Goal: Ask a question

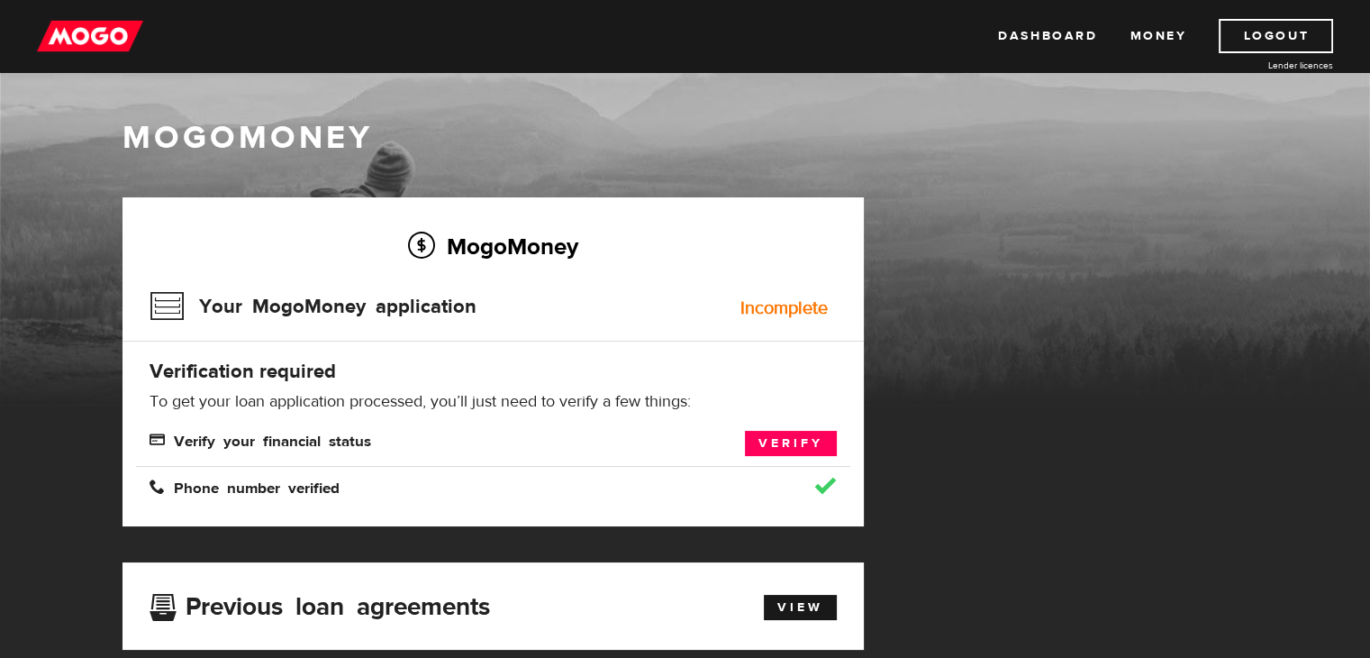
scroll to position [90, 0]
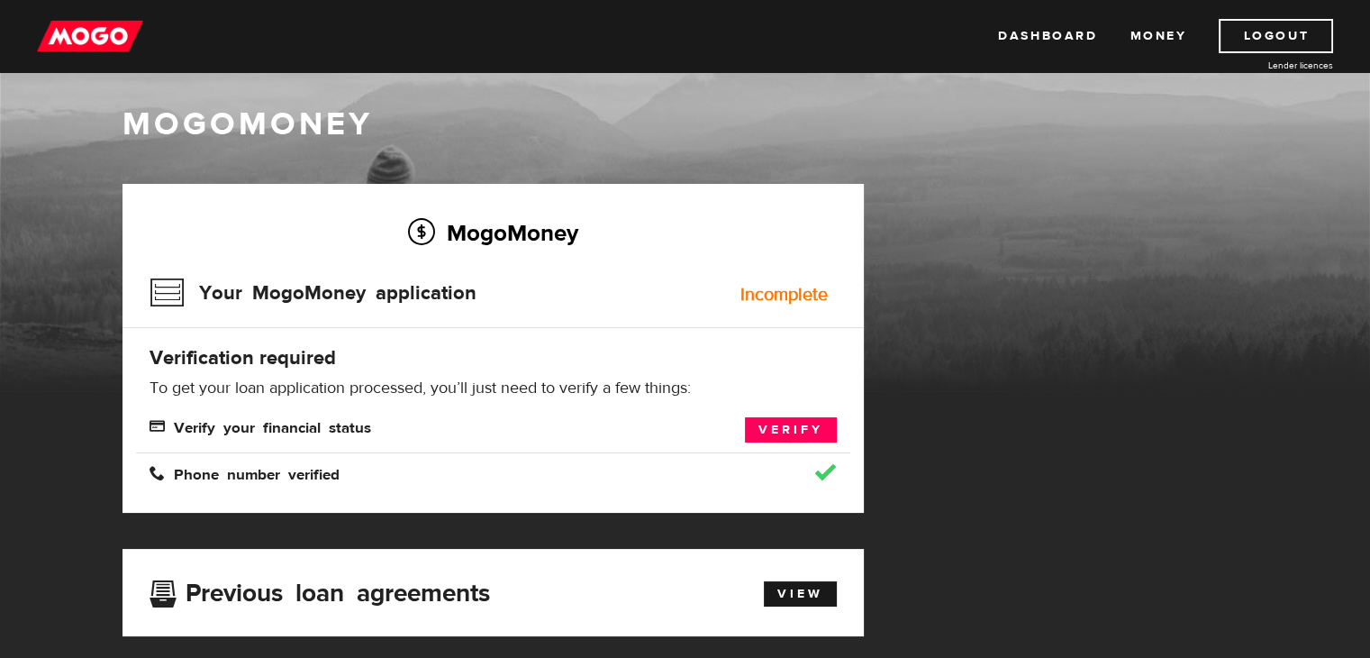
scroll to position [14, 0]
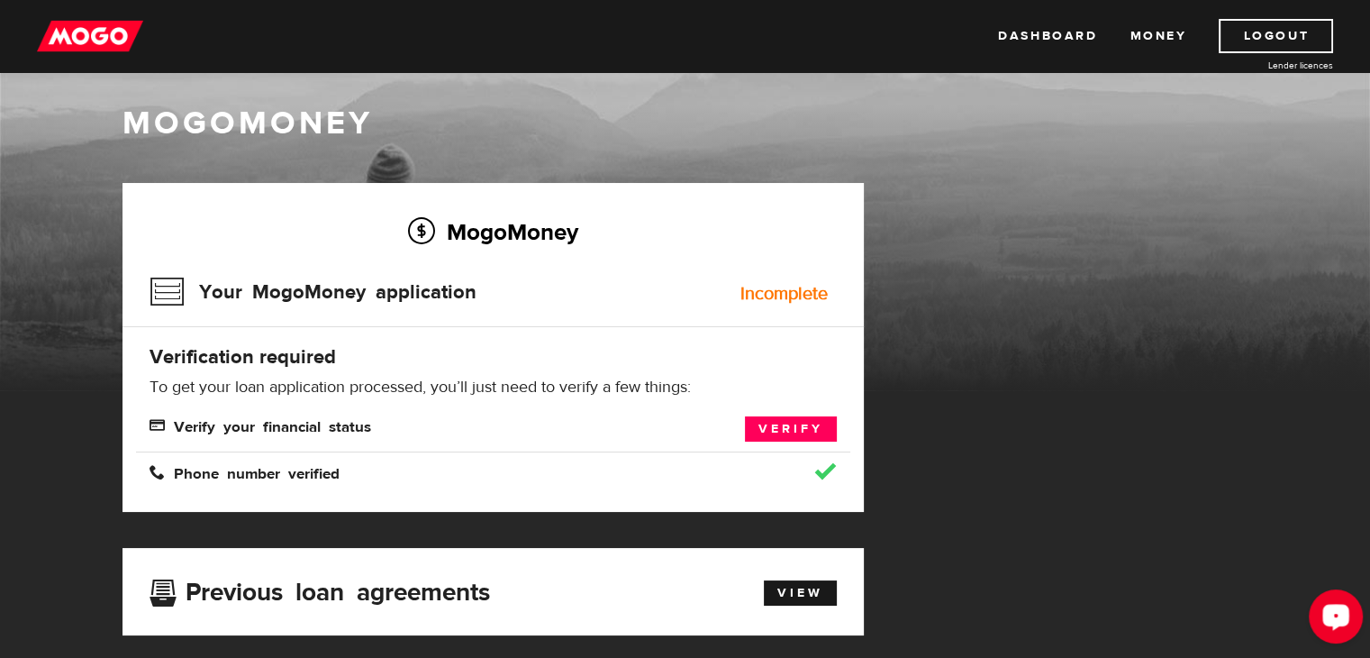
click at [1336, 606] on div "Open LiveChat chat widget" at bounding box center [1336, 615] width 31 height 31
